Goal: Information Seeking & Learning: Learn about a topic

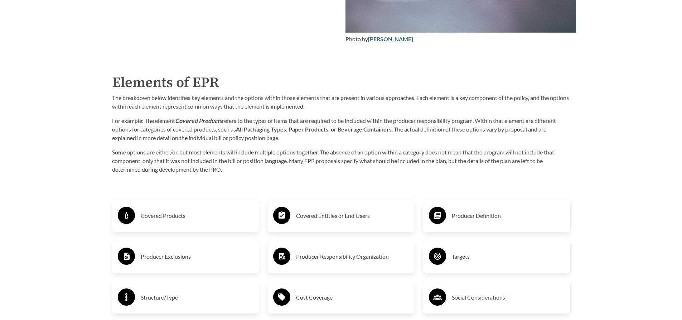
scroll to position [1181, 0]
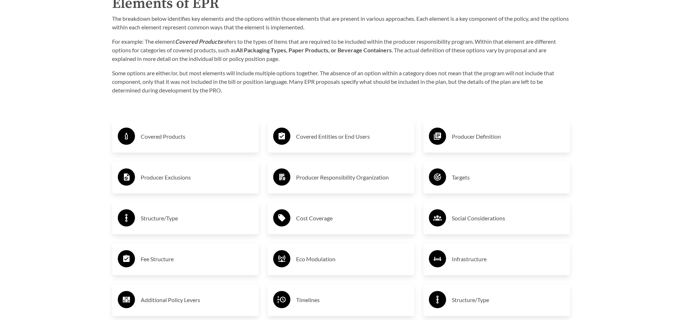
click at [147, 137] on h3 "Covered Products" at bounding box center [197, 136] width 113 height 11
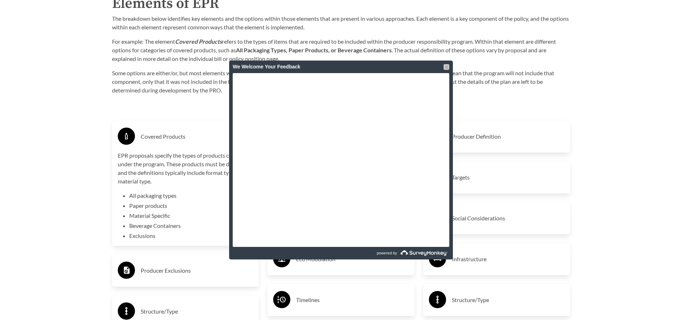
click at [444, 67] on div at bounding box center [446, 67] width 6 height 6
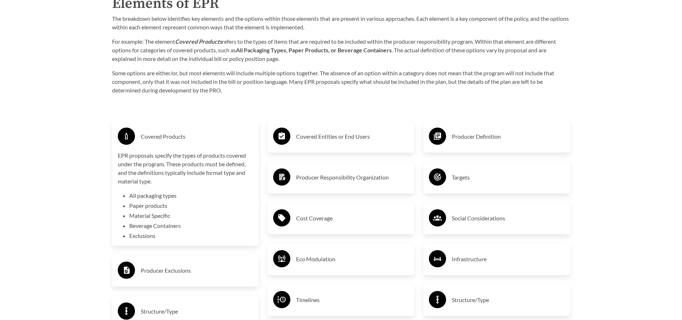
click at [340, 146] on div "Covered Entities or End Users" at bounding box center [341, 136] width 136 height 21
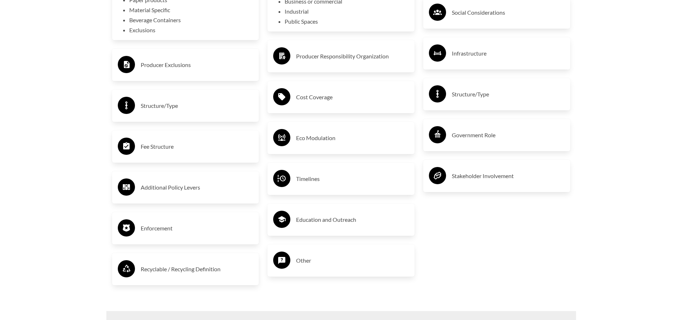
scroll to position [1395, 0]
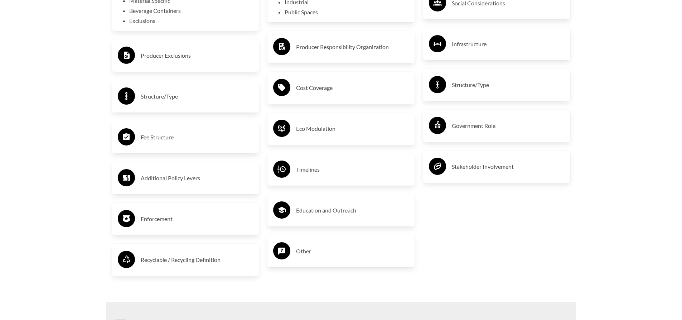
click at [177, 102] on h3 "Structure/Type" at bounding box center [197, 96] width 113 height 11
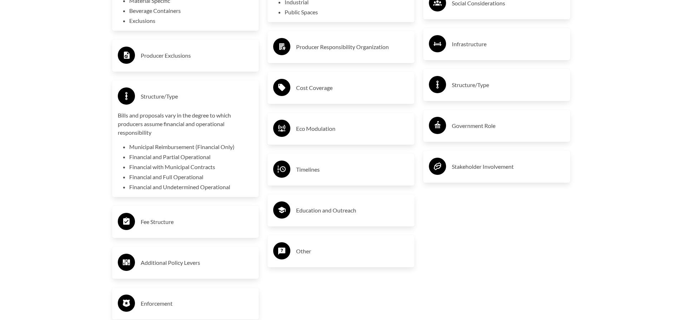
click at [183, 58] on h3 "Producer Exclusions" at bounding box center [197, 55] width 113 height 11
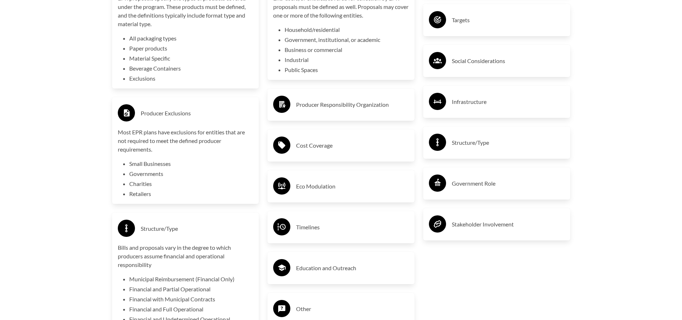
scroll to position [1324, 0]
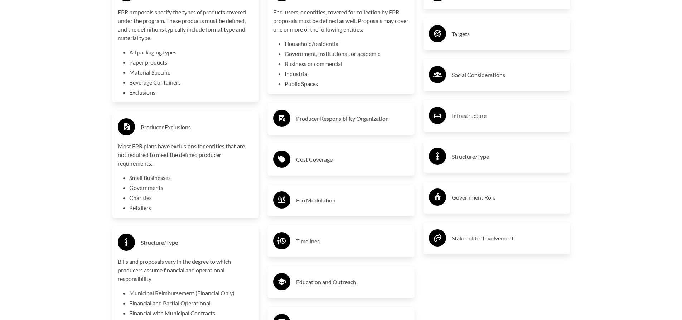
click at [330, 114] on h3 "Producer Responsibility Organization" at bounding box center [352, 118] width 113 height 11
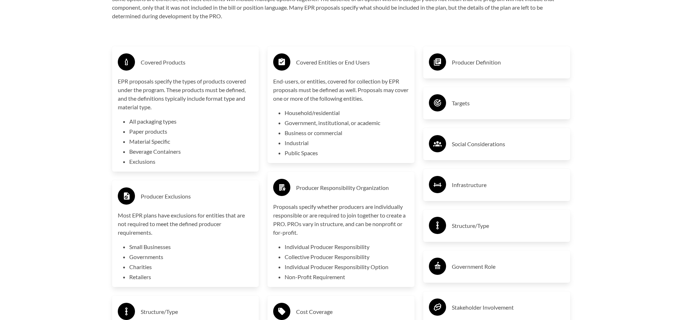
scroll to position [1252, 0]
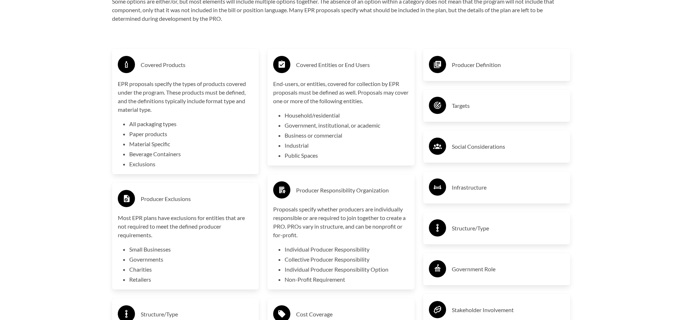
click at [485, 74] on div "Producer Definition" at bounding box center [497, 64] width 136 height 21
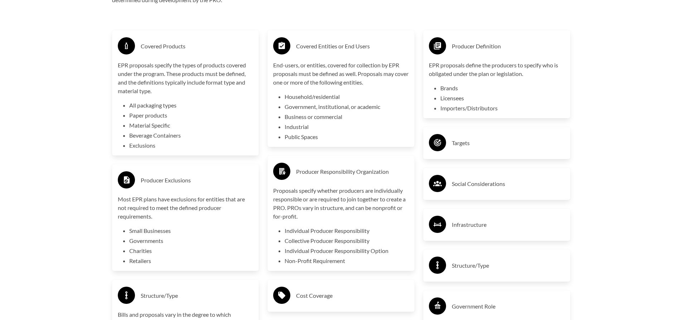
scroll to position [1288, 0]
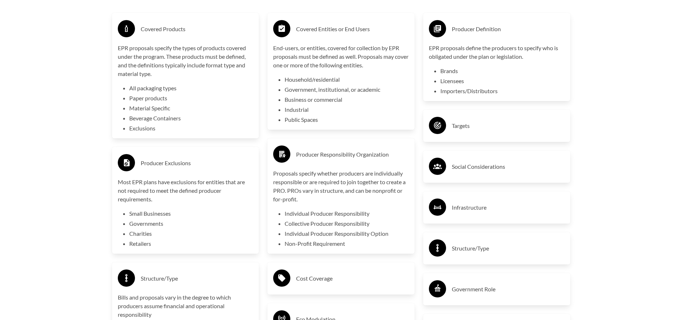
click at [497, 131] on h3 "Targets" at bounding box center [508, 125] width 113 height 11
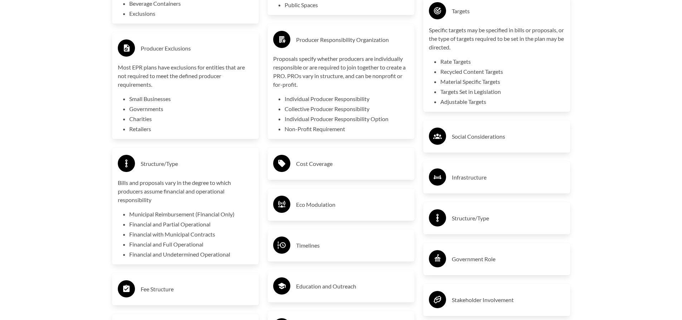
scroll to position [1431, 0]
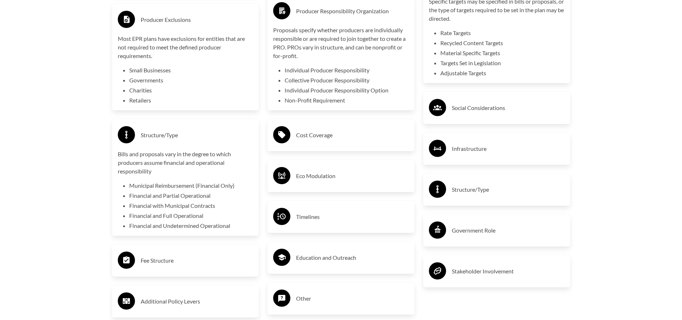
click at [484, 113] on h3 "Social Considerations" at bounding box center [508, 107] width 113 height 11
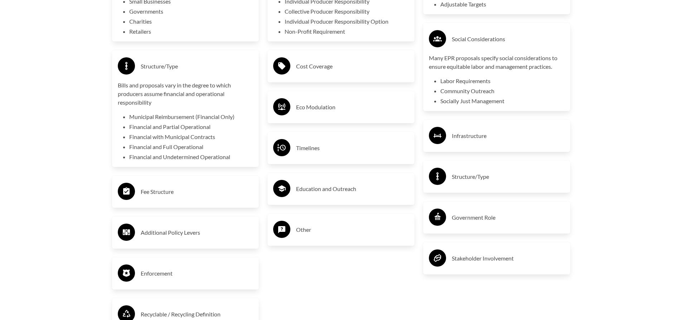
scroll to position [1503, 0]
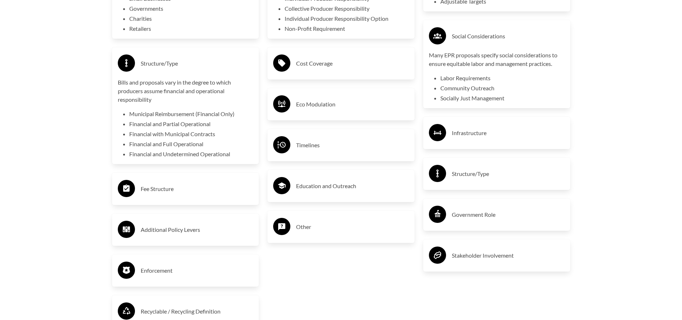
click at [483, 131] on h3 "Infrastructure" at bounding box center [508, 132] width 113 height 11
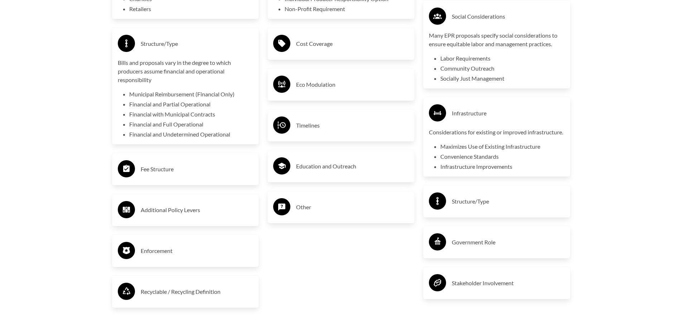
scroll to position [1539, 0]
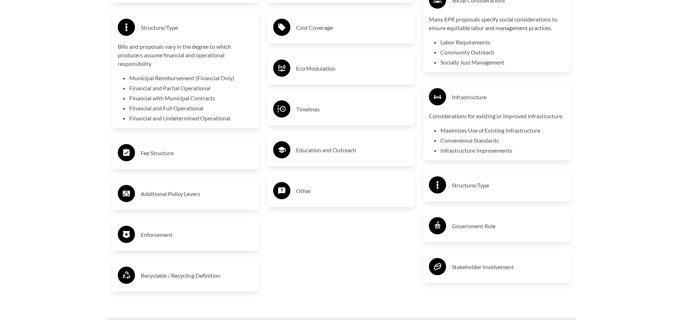
click at [470, 191] on h3 "Structure/Type" at bounding box center [508, 184] width 113 height 11
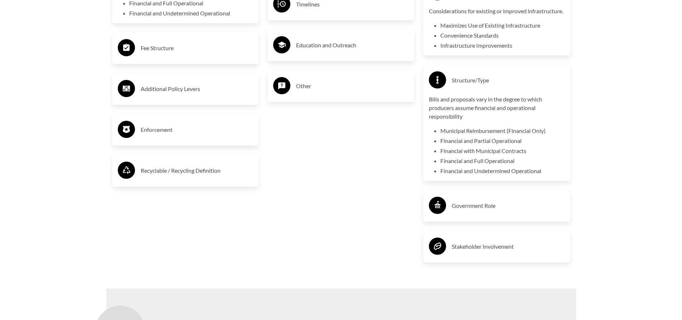
scroll to position [1646, 0]
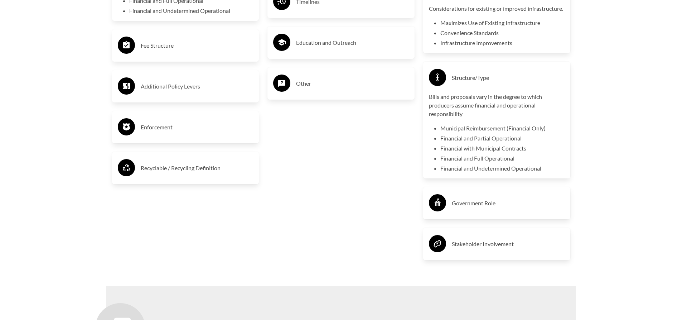
click at [469, 208] on h3 "Government Role" at bounding box center [508, 202] width 113 height 11
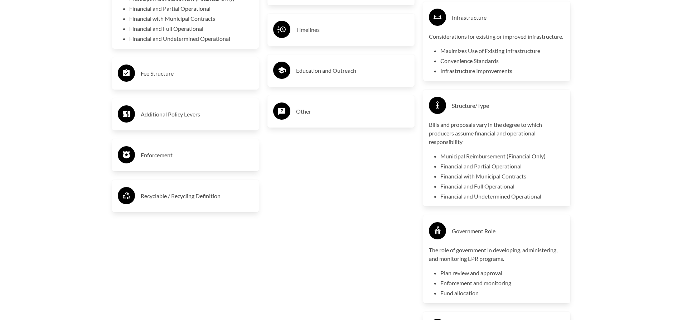
scroll to position [1717, 0]
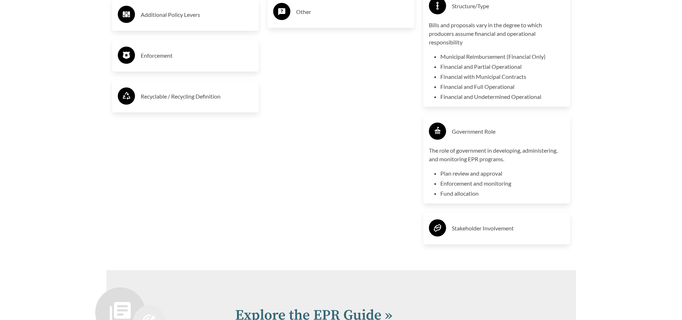
click at [477, 234] on h3 "Stakeholder Involvement" at bounding box center [508, 227] width 113 height 11
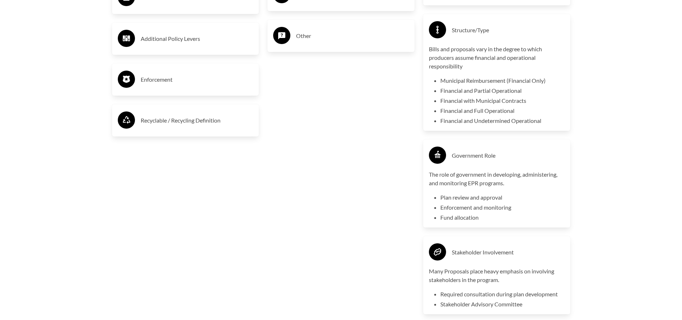
scroll to position [1682, 0]
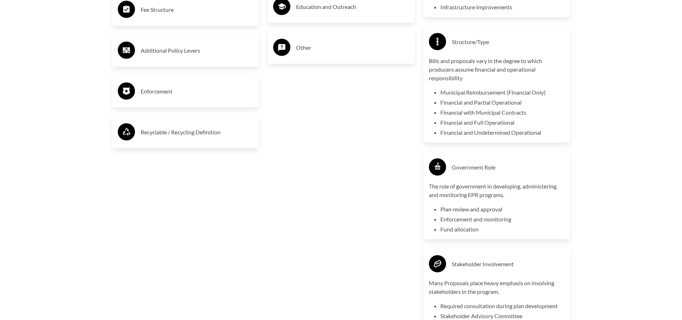
click at [192, 136] on h3 "Recyclable / Recycling Definition" at bounding box center [197, 131] width 113 height 11
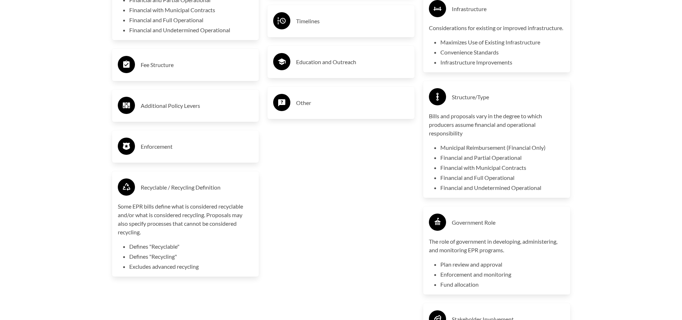
scroll to position [1610, 0]
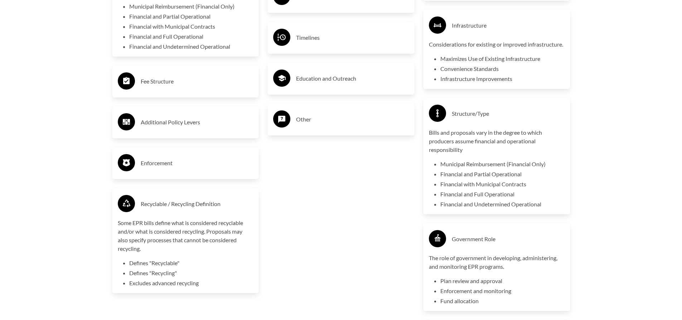
click at [180, 164] on h3 "Enforcement" at bounding box center [197, 162] width 113 height 11
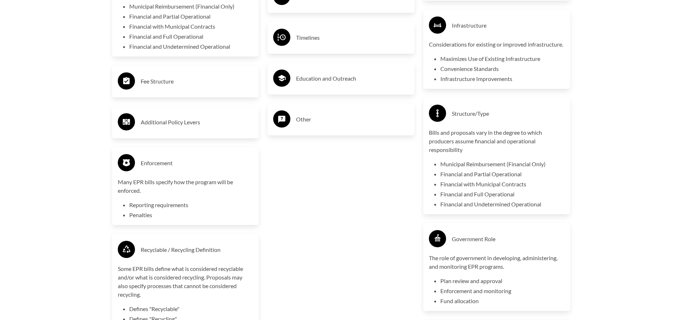
click at [170, 127] on h3 "Additional Policy Levers" at bounding box center [197, 121] width 113 height 11
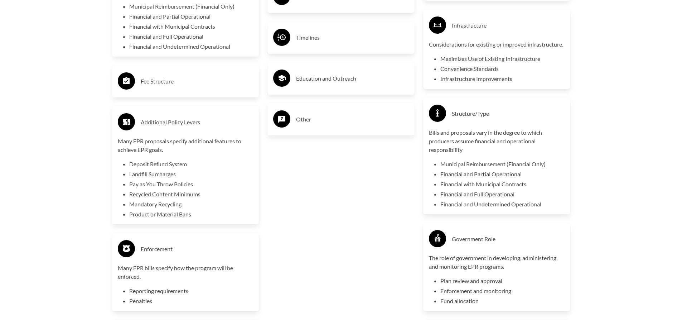
click at [168, 86] on h3 "Fee Structure" at bounding box center [197, 80] width 113 height 11
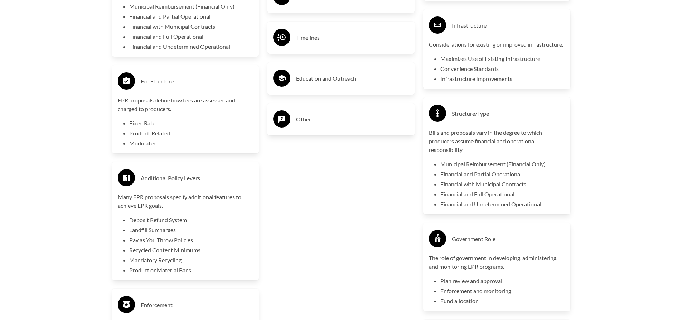
click at [326, 138] on div "Covered Entities or End Users End-users, or entities, covered for collection by…" at bounding box center [341, 85] width 156 height 815
click at [320, 124] on h3 "Other" at bounding box center [352, 118] width 113 height 11
click at [320, 93] on div "Education and Outreach" at bounding box center [340, 78] width 147 height 32
click at [304, 75] on h3 "Education and Outreach" at bounding box center [352, 78] width 113 height 11
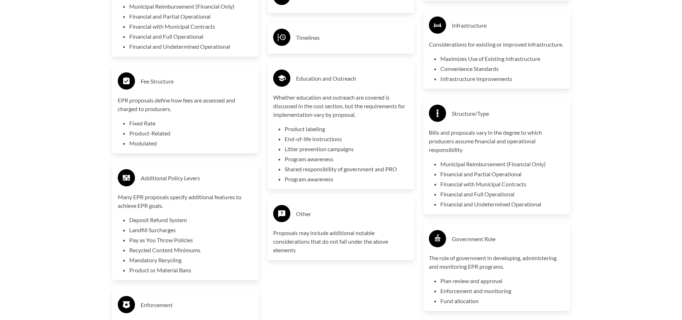
click at [308, 46] on div "Timelines" at bounding box center [341, 37] width 136 height 21
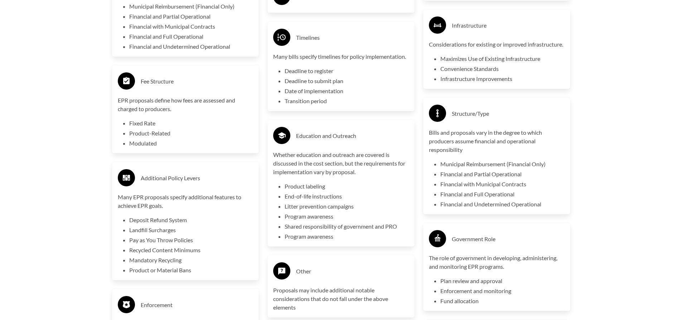
scroll to position [1467, 0]
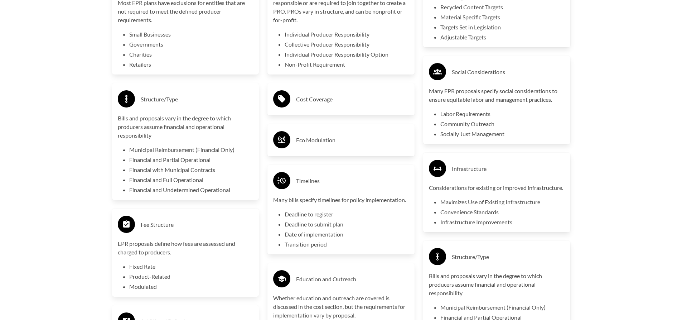
click at [325, 141] on h3 "Eco Modulation" at bounding box center [352, 139] width 113 height 11
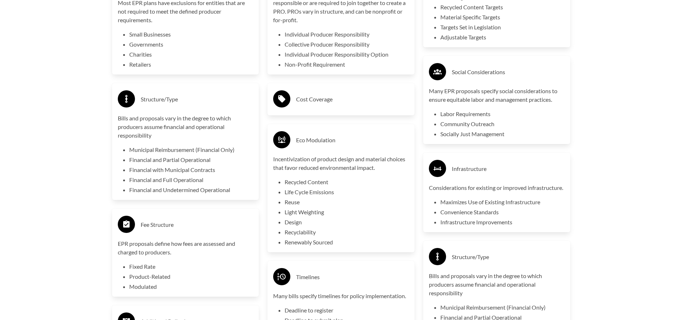
click at [321, 107] on div "Cost Coverage" at bounding box center [341, 99] width 136 height 21
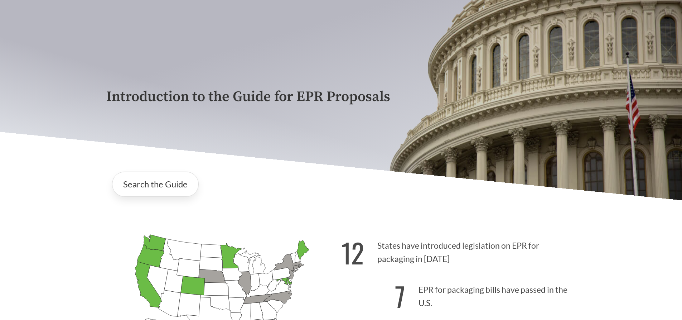
scroll to position [0, 0]
